Goal: Obtain resource: Download file/media

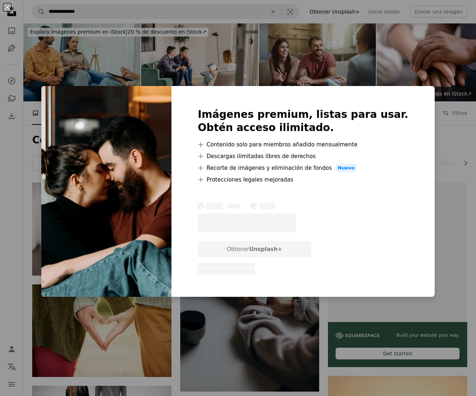
scroll to position [1257, 0]
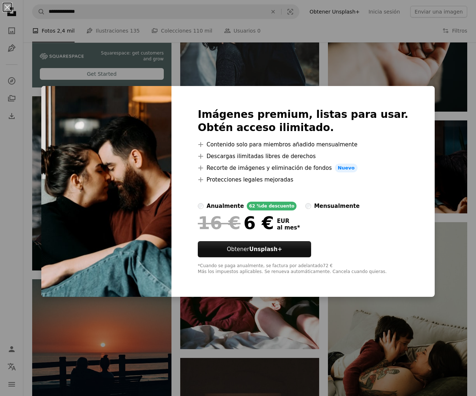
click at [408, 233] on div "Imágenes premium, listas para usar. Obtén acceso ilimitado. A plus sign Conteni…" at bounding box center [303, 191] width 263 height 211
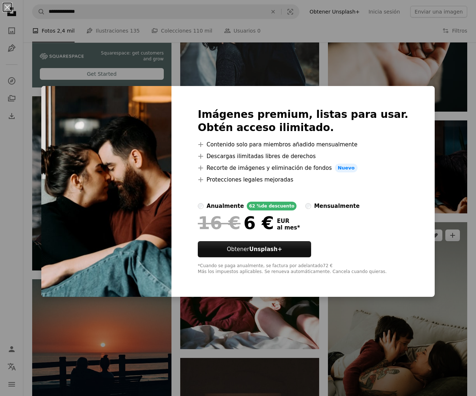
click at [443, 238] on div "An X shape Imágenes premium, listas para usar. Obtén acceso ilimitado. A plus s…" at bounding box center [238, 198] width 476 height 396
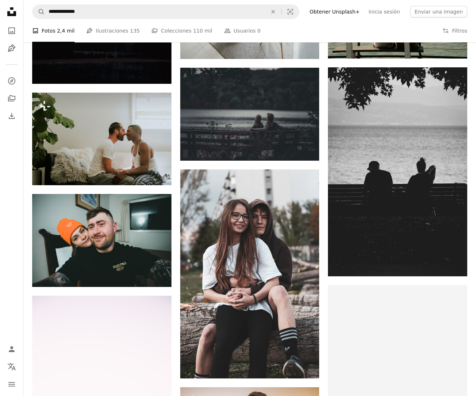
scroll to position [2153, 0]
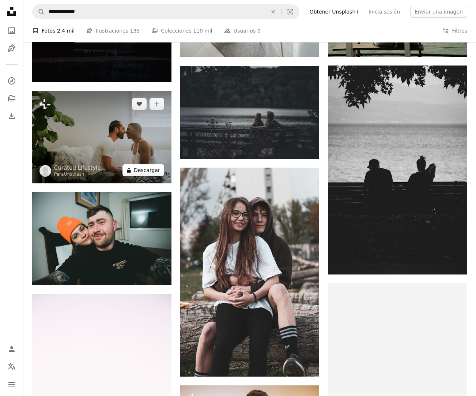
click at [147, 176] on button "A lock Descargar" at bounding box center [144, 170] width 42 height 12
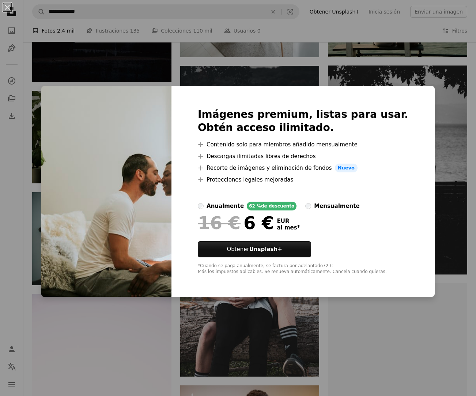
click at [459, 174] on div "An X shape Imágenes premium, listas para usar. Obtén acceso ilimitado. A plus s…" at bounding box center [238, 198] width 476 height 396
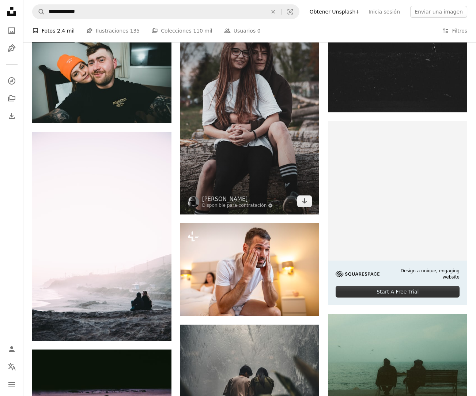
scroll to position [2029, 0]
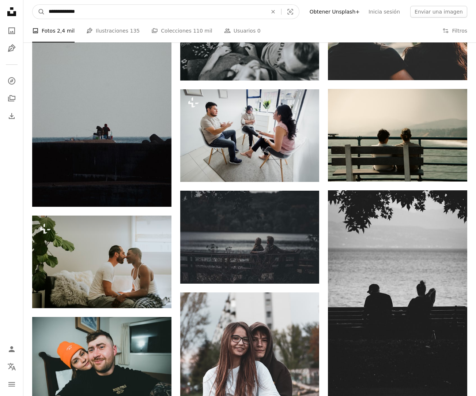
click at [60, 11] on input "**********" at bounding box center [155, 12] width 220 height 14
type input "**********"
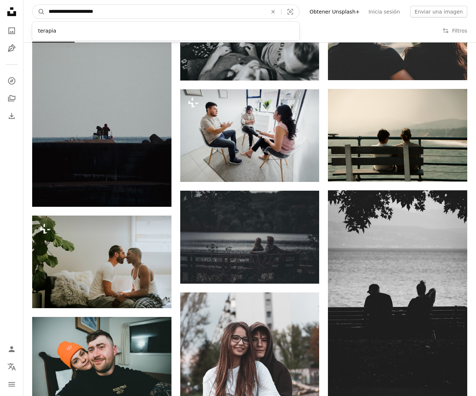
click button "A magnifying glass" at bounding box center [39, 12] width 12 height 14
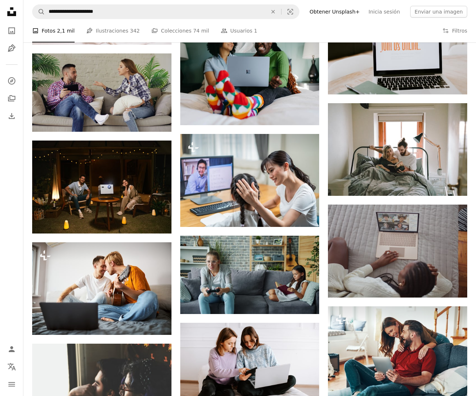
scroll to position [6190, 0]
